Goal: Information Seeking & Learning: Learn about a topic

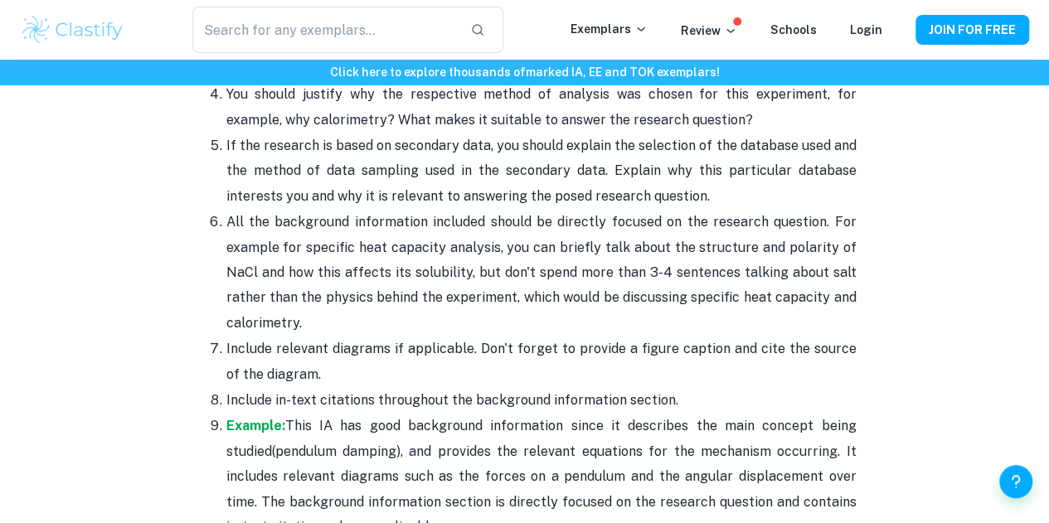
scroll to position [1505, 0]
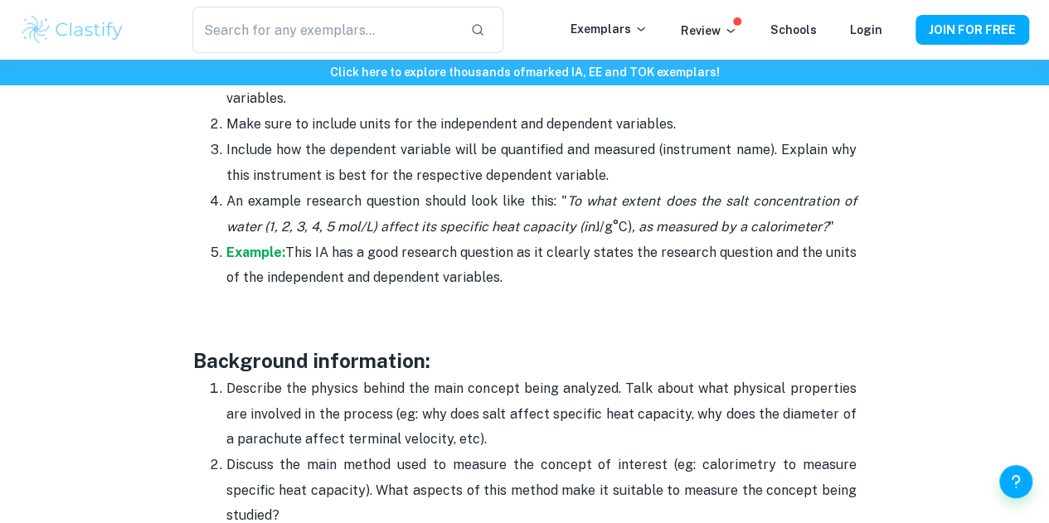
drag, startPoint x: 391, startPoint y: 274, endPoint x: 158, endPoint y: 367, distance: 250.7
copy div "Background information: Describe the physics behind the main concept being anal…"
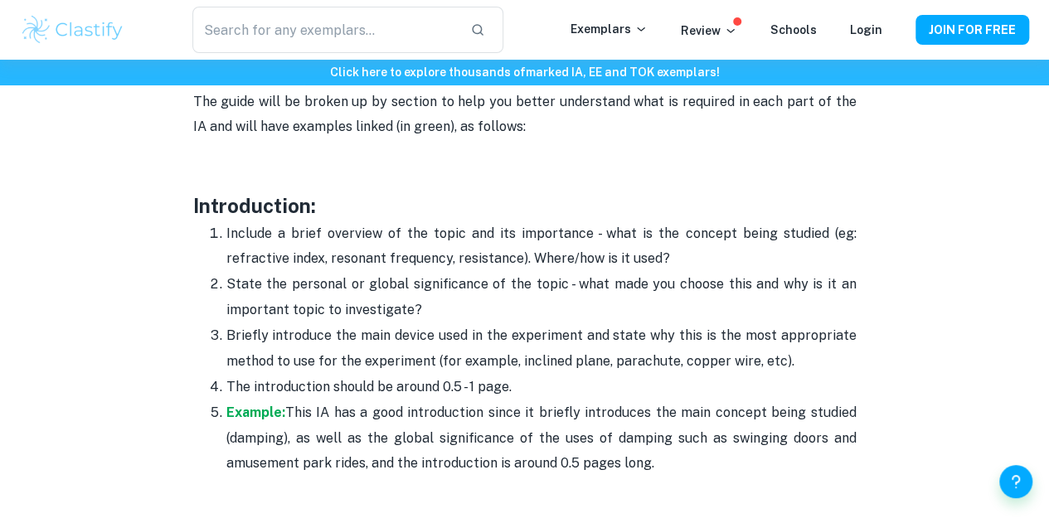
scroll to position [842, 0]
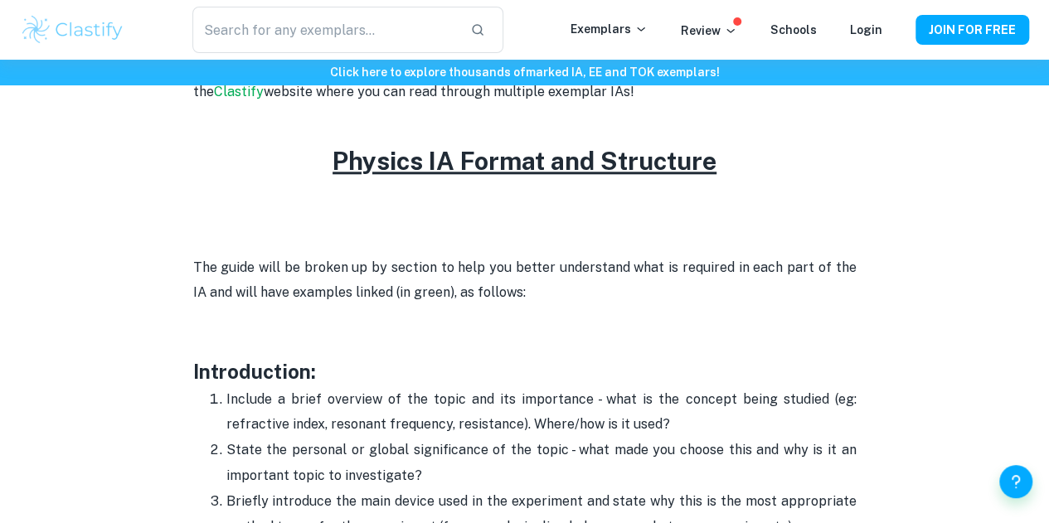
drag, startPoint x: 663, startPoint y: 311, endPoint x: 186, endPoint y: 380, distance: 482.5
copy div "Introduction: Include a brief overview of the topic and its importance - what i…"
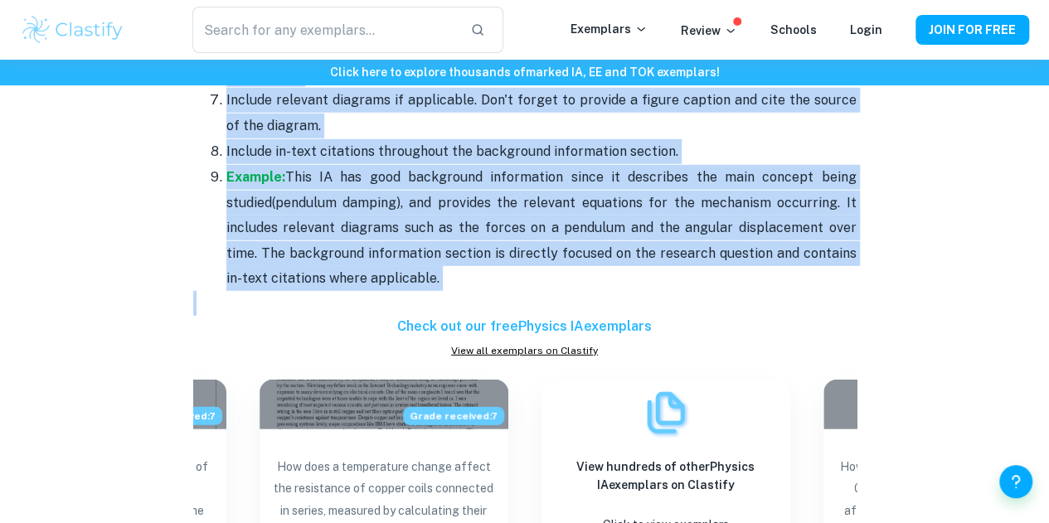
scroll to position [1671, 0]
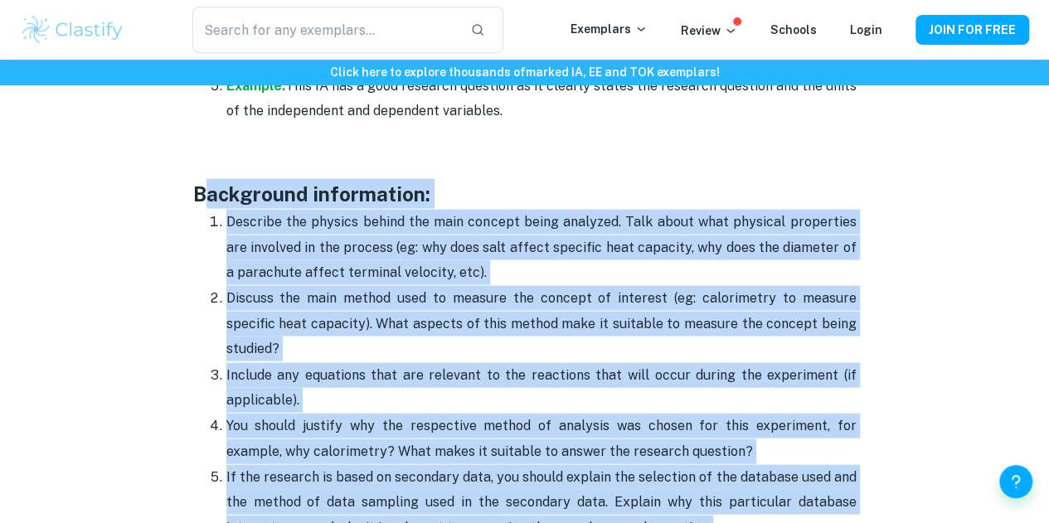
drag, startPoint x: 393, startPoint y: 280, endPoint x: 211, endPoint y: 218, distance: 192.7
click at [228, 230] on p "Describe the physics behind the main concept being analyzed. Talk about what ph…" at bounding box center [541, 247] width 630 height 75
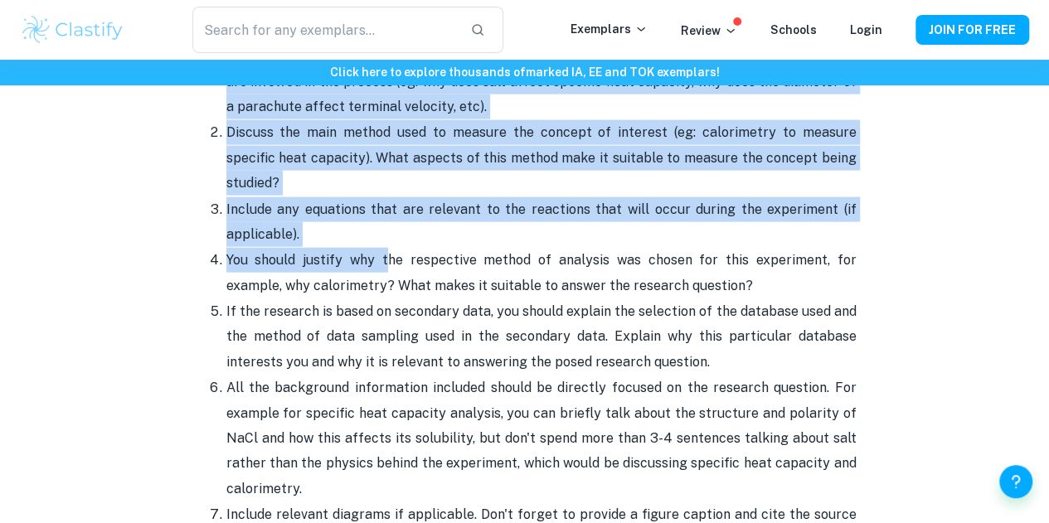
drag, startPoint x: 227, startPoint y: 230, endPoint x: 361, endPoint y: 244, distance: 134.9
click at [369, 250] on ol "Describe the physics behind the main concept being analyzed. Talk about what ph…" at bounding box center [524, 374] width 663 height 662
drag, startPoint x: 350, startPoint y: 235, endPoint x: 284, endPoint y: 200, distance: 74.2
click at [348, 247] on li "You should justify why the respective method of analysis was chosen for this ex…" at bounding box center [541, 272] width 630 height 51
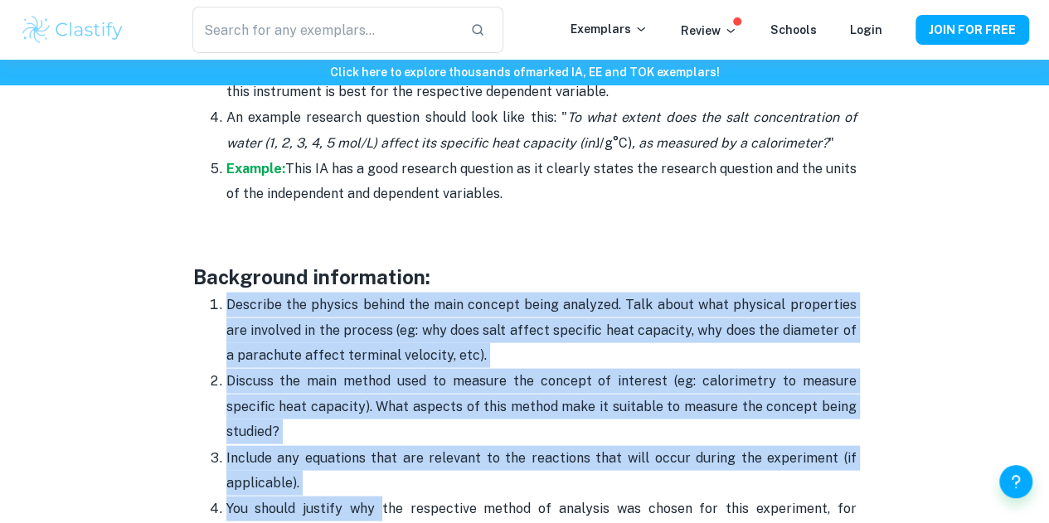
click at [194, 262] on h3 at bounding box center [524, 247] width 663 height 30
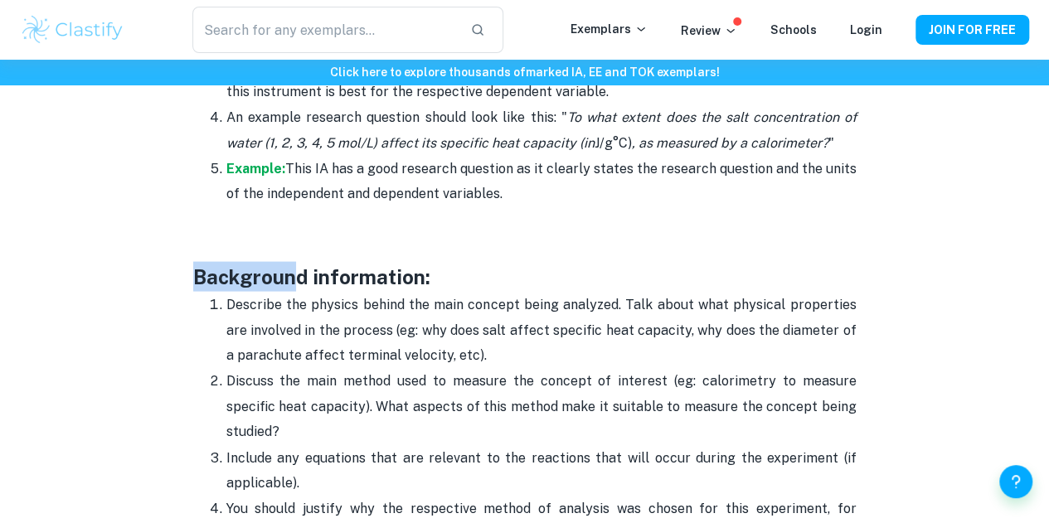
scroll to position [2334, 0]
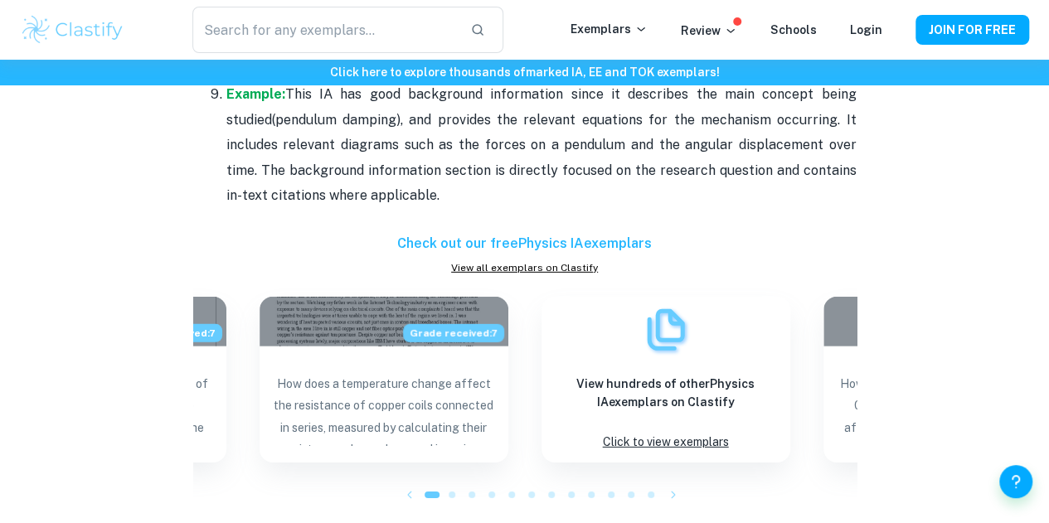
drag, startPoint x: 196, startPoint y: 275, endPoint x: 390, endPoint y: 186, distance: 214.4
copy div "Background information: Describe the physics behind the main concept being anal…"
